Goal: Task Accomplishment & Management: Complete application form

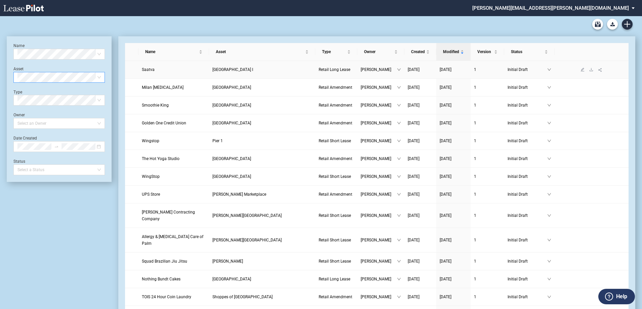
click at [149, 70] on span "Saatva" at bounding box center [148, 69] width 13 height 5
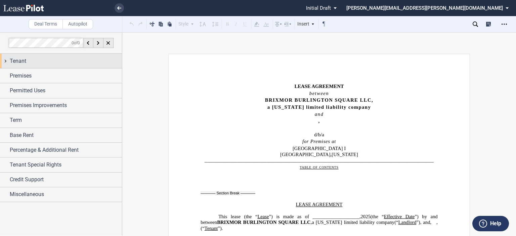
click at [30, 61] on div "Tenant" at bounding box center [66, 61] width 112 height 8
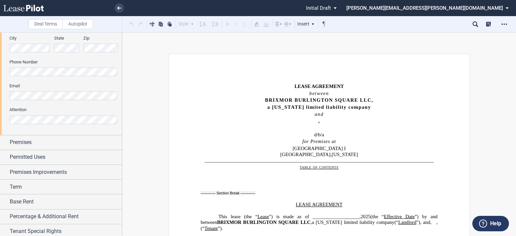
scroll to position [201, 0]
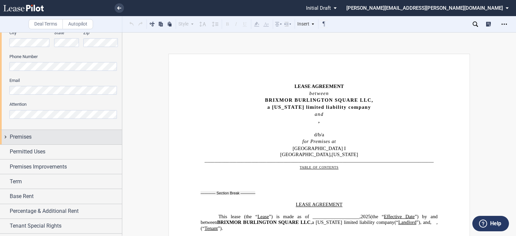
click at [33, 138] on div "Premises" at bounding box center [66, 137] width 112 height 8
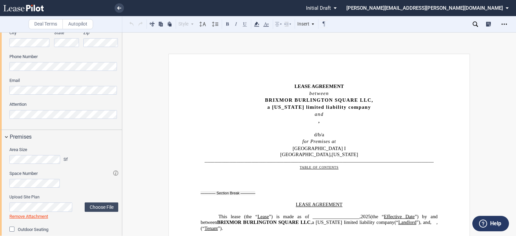
drag, startPoint x: 122, startPoint y: 152, endPoint x: 122, endPoint y: 164, distance: 12.1
click at [122, 167] on div "Deal Terms Autopilot Style Normal 8pt 9pt 10pt 10.5pt 11pt 12pt 14pt 16pt Norma…" at bounding box center [258, 134] width 516 height 204
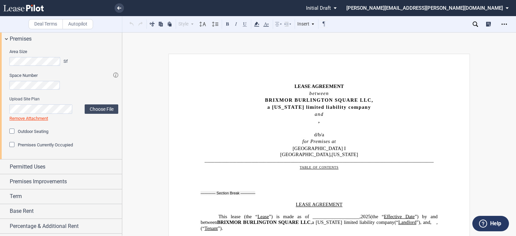
scroll to position [300, 0]
click at [13, 145] on div "Premises Currently Occupied" at bounding box center [12, 144] width 7 height 7
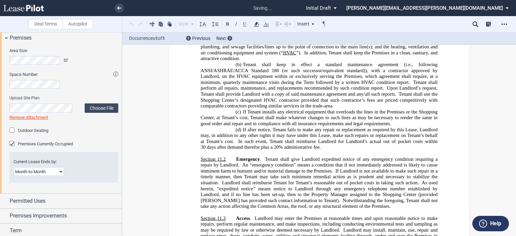
scroll to position [8510, 0]
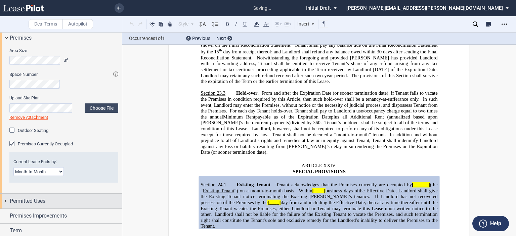
click at [28, 199] on span "Permitted Uses" at bounding box center [28, 201] width 36 height 8
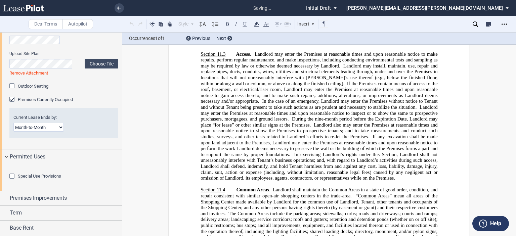
scroll to position [395, 0]
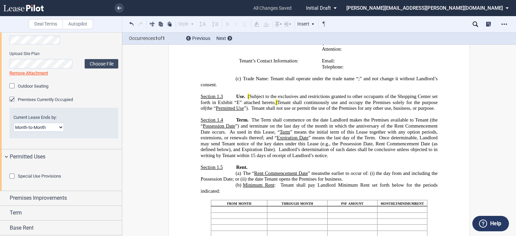
click at [90, 173] on div at bounding box center [63, 170] width 109 height 7
drag, startPoint x: 120, startPoint y: 166, endPoint x: 122, endPoint y: 184, distance: 19.0
click at [122, 185] on div at bounding box center [61, 134] width 122 height 204
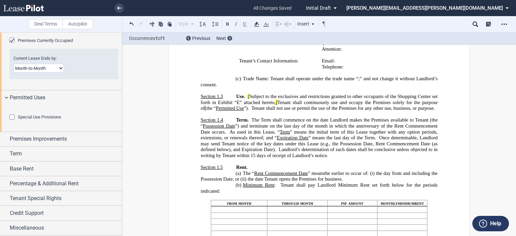
scroll to position [423, 0]
click at [54, 143] on span "Premises Improvements" at bounding box center [38, 139] width 57 height 8
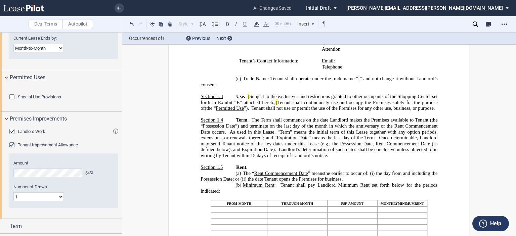
drag, startPoint x: 120, startPoint y: 160, endPoint x: 121, endPoint y: 184, distance: 24.2
click at [121, 184] on div at bounding box center [61, 134] width 122 height 204
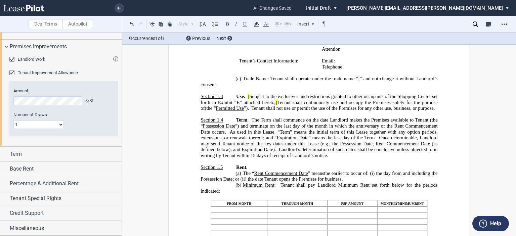
scroll to position [532, 0]
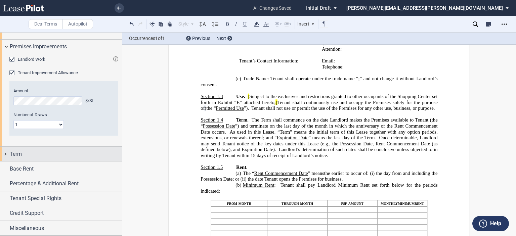
click at [27, 157] on div "Term" at bounding box center [66, 154] width 112 height 8
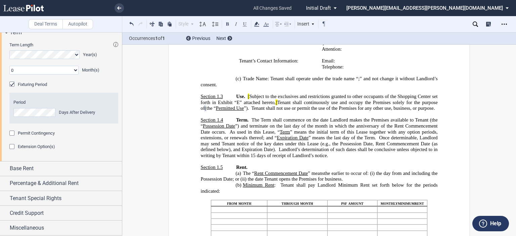
scroll to position [638, 0]
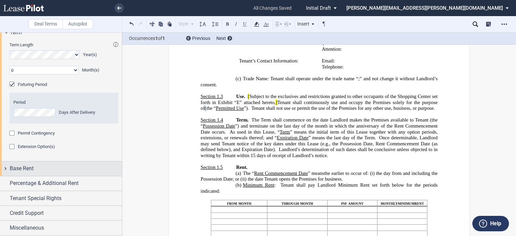
click at [21, 173] on span "Base Rent" at bounding box center [22, 169] width 24 height 8
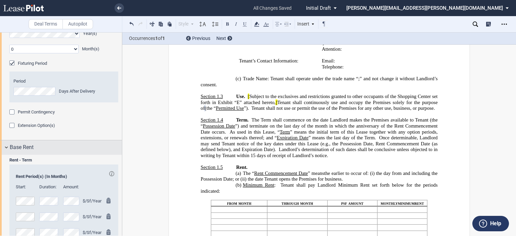
drag, startPoint x: 120, startPoint y: 165, endPoint x: 116, endPoint y: 176, distance: 11.8
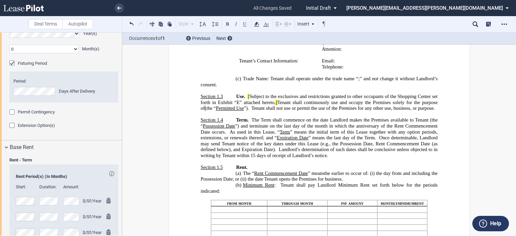
drag, startPoint x: 122, startPoint y: 174, endPoint x: 117, endPoint y: 208, distance: 34.6
click at [117, 208] on div at bounding box center [61, 134] width 122 height 204
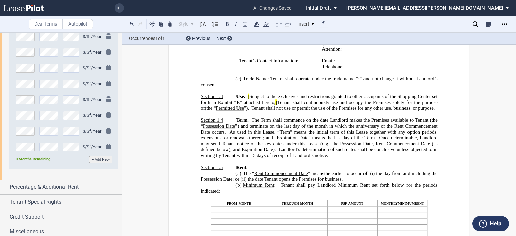
scroll to position [874, 0]
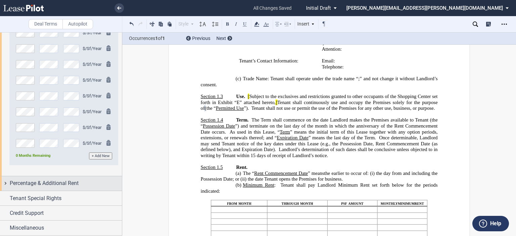
click at [57, 183] on span "Percentage & Additional Rent" at bounding box center [44, 183] width 69 height 8
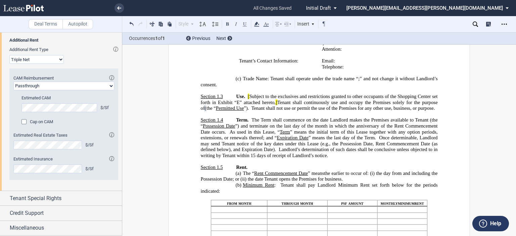
scroll to position [1119, 0]
click at [69, 198] on div "Tenant Special Rights" at bounding box center [66, 198] width 112 height 8
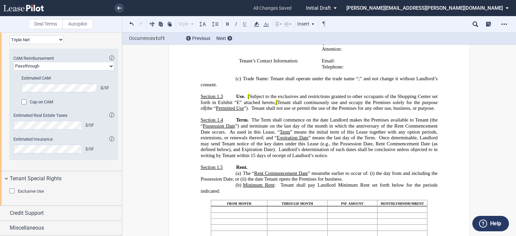
scroll to position [1138, 0]
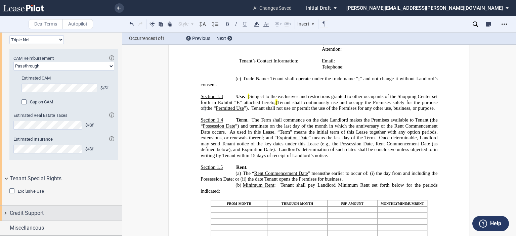
click at [23, 212] on span "Credit Support" at bounding box center [27, 213] width 34 height 8
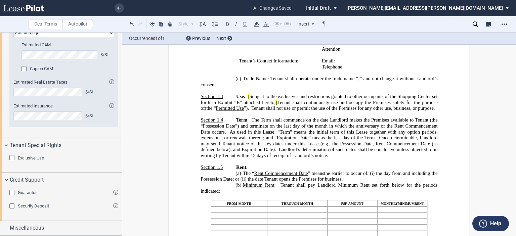
scroll to position [1172, 0]
